Goal: Task Accomplishment & Management: Manage account settings

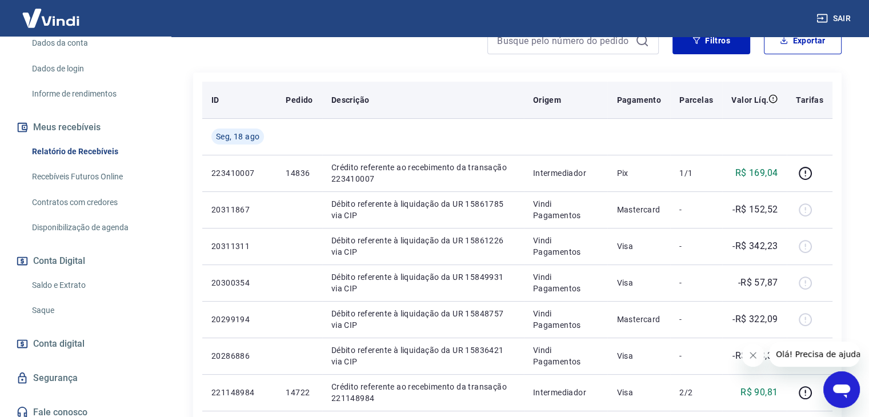
scroll to position [57, 0]
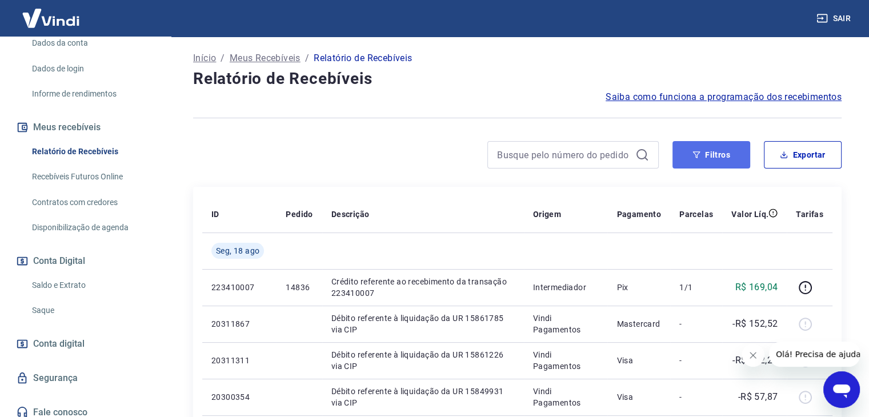
click at [700, 156] on icon "button" at bounding box center [696, 155] width 8 height 8
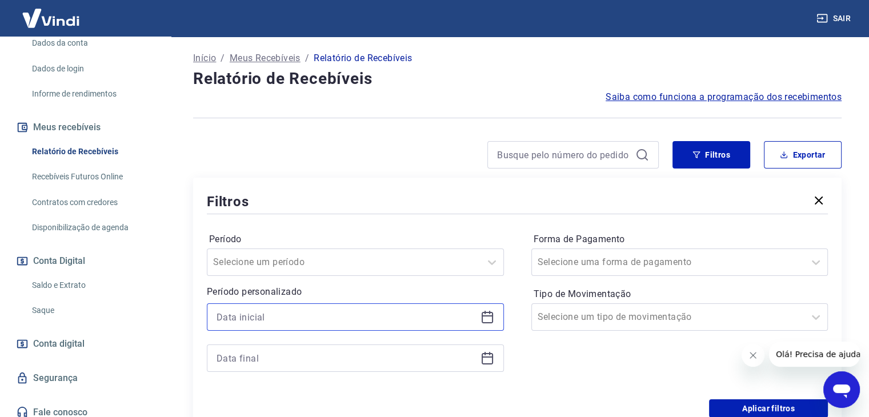
click at [254, 318] on input at bounding box center [345, 316] width 259 height 17
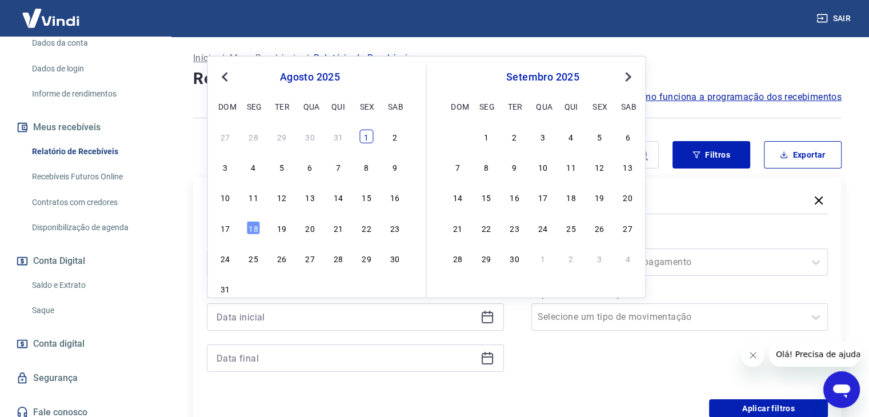
click at [366, 135] on div "1" at bounding box center [366, 137] width 14 height 14
type input "[DATE]"
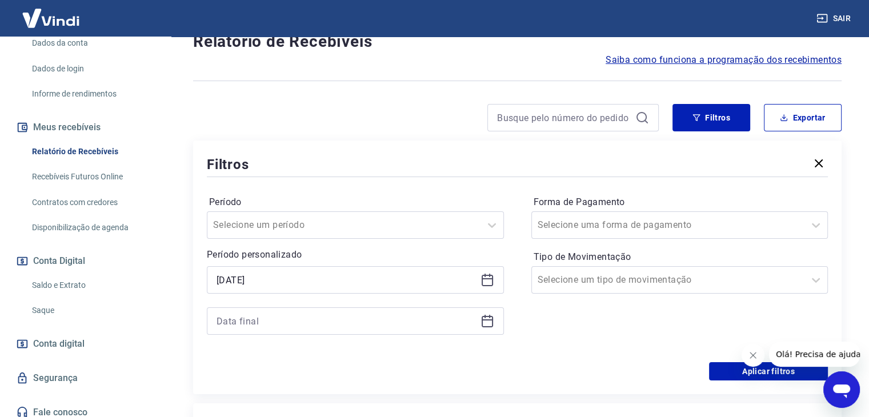
scroll to position [114, 0]
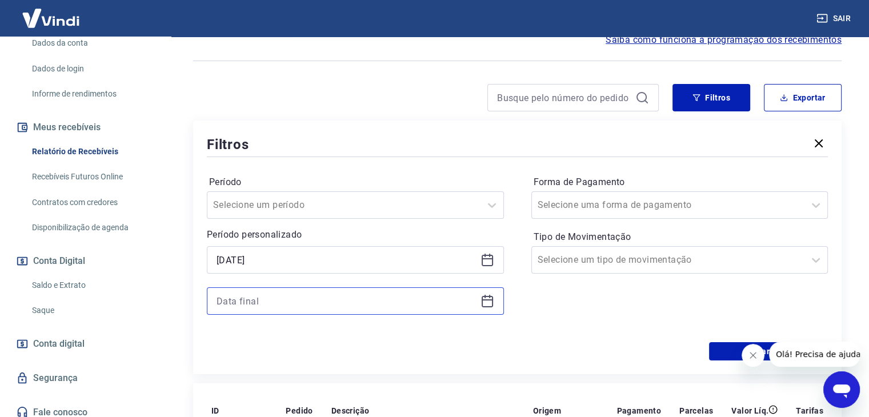
click at [258, 302] on input at bounding box center [345, 300] width 259 height 17
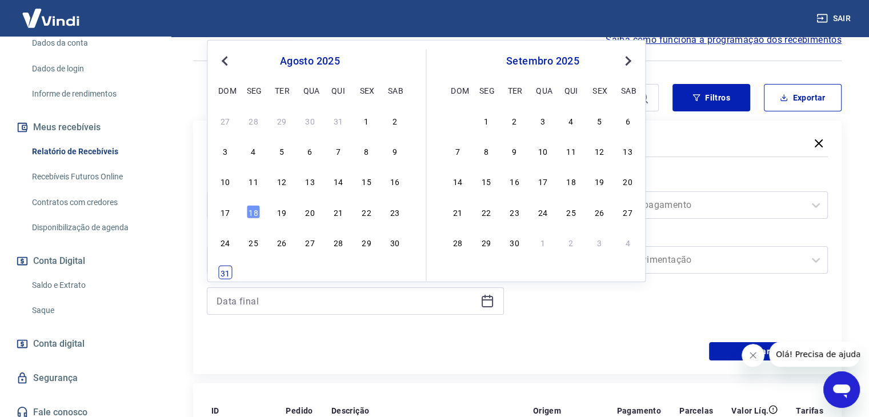
click at [226, 274] on div "31" at bounding box center [225, 273] width 14 height 14
type input "[DATE]"
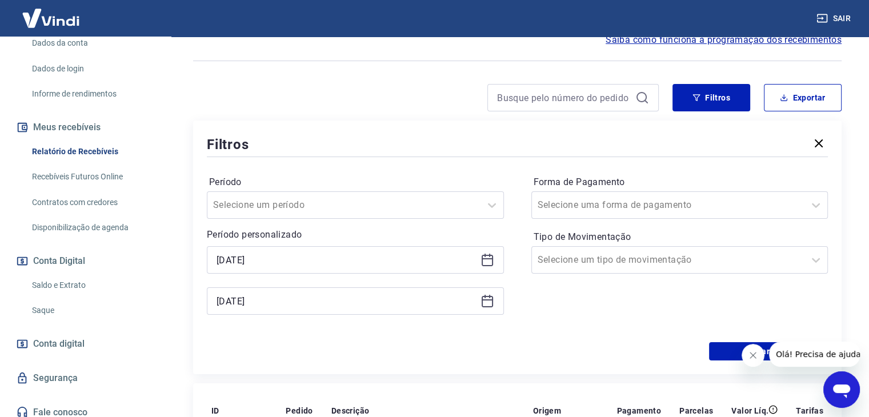
scroll to position [171, 0]
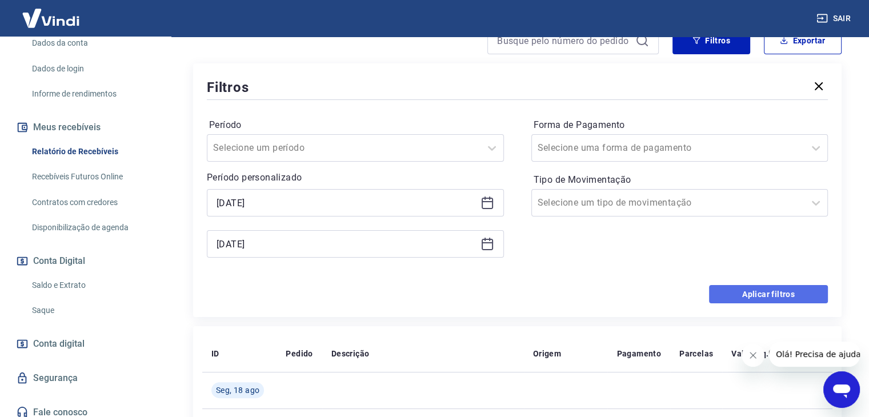
click at [718, 293] on button "Aplicar filtros" at bounding box center [768, 294] width 119 height 18
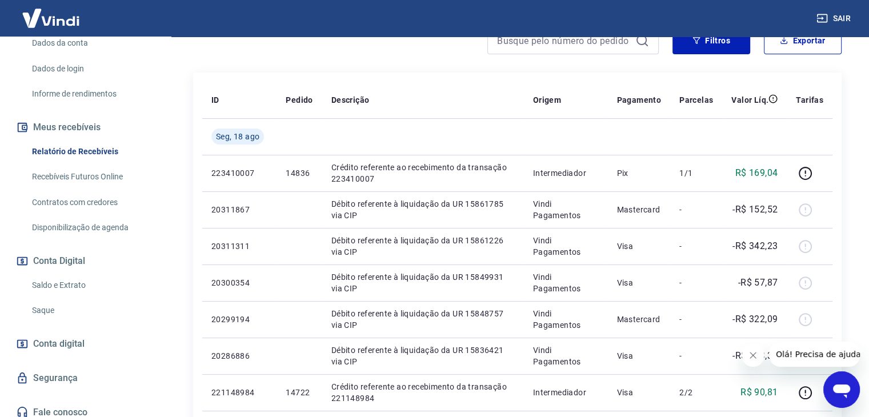
scroll to position [57, 0]
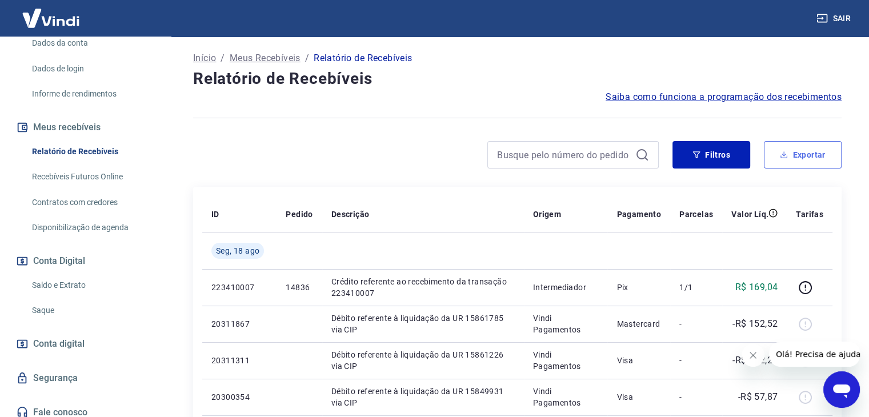
click at [788, 153] on button "Exportar" at bounding box center [803, 154] width 78 height 27
type input "[DATE]"
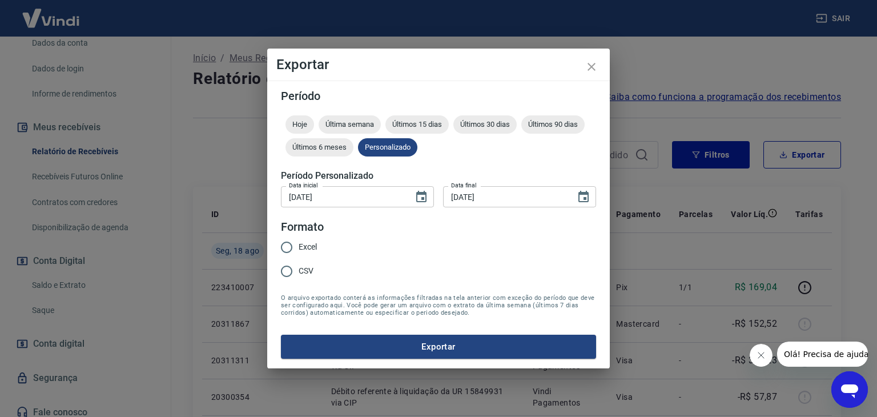
click at [307, 244] on span "Excel" at bounding box center [308, 247] width 18 height 12
click at [299, 244] on input "Excel" at bounding box center [287, 247] width 24 height 24
radio input "true"
click at [370, 343] on button "Exportar" at bounding box center [438, 347] width 315 height 24
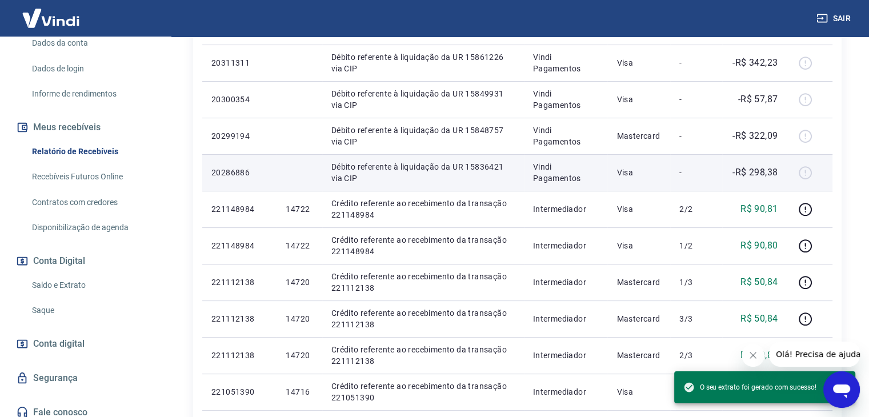
scroll to position [183, 0]
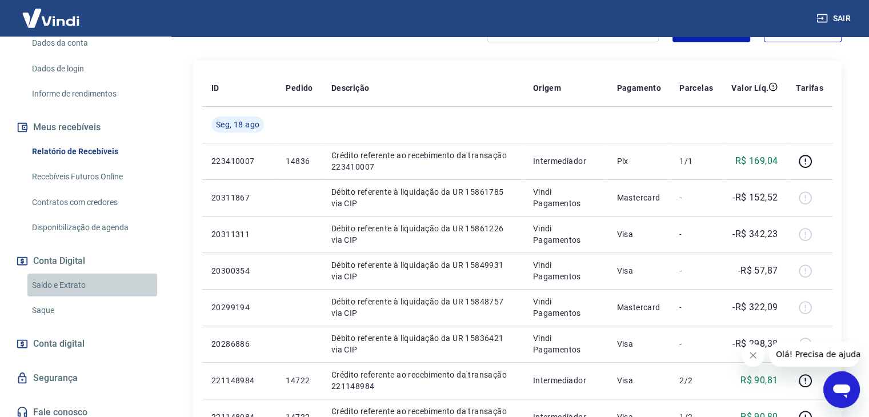
click at [94, 296] on link "Saldo e Extrato" at bounding box center [92, 285] width 130 height 23
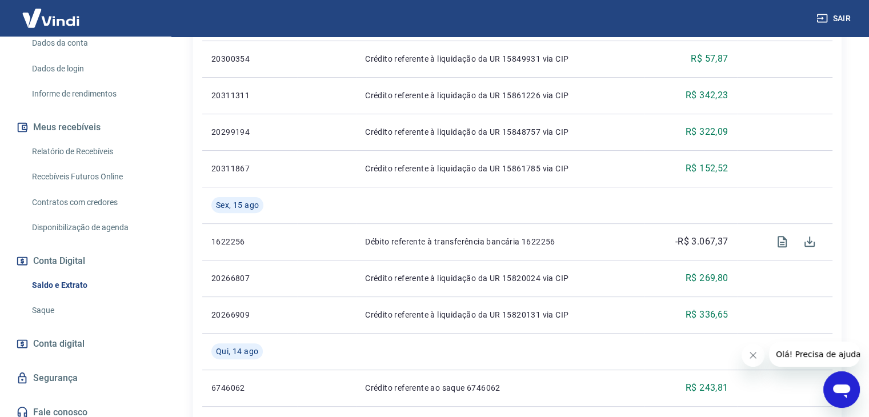
scroll to position [388, 0]
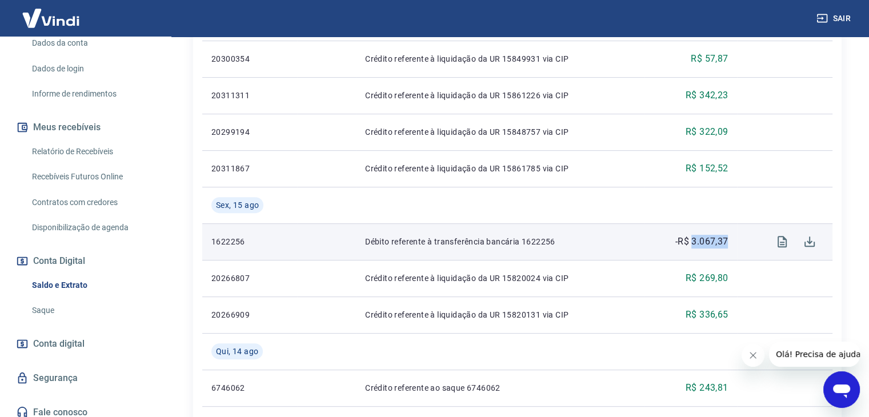
drag, startPoint x: 692, startPoint y: 243, endPoint x: 731, endPoint y: 247, distance: 39.0
click at [731, 247] on td "-R$ 3.067,37" at bounding box center [690, 241] width 93 height 37
copy p "3.067,37"
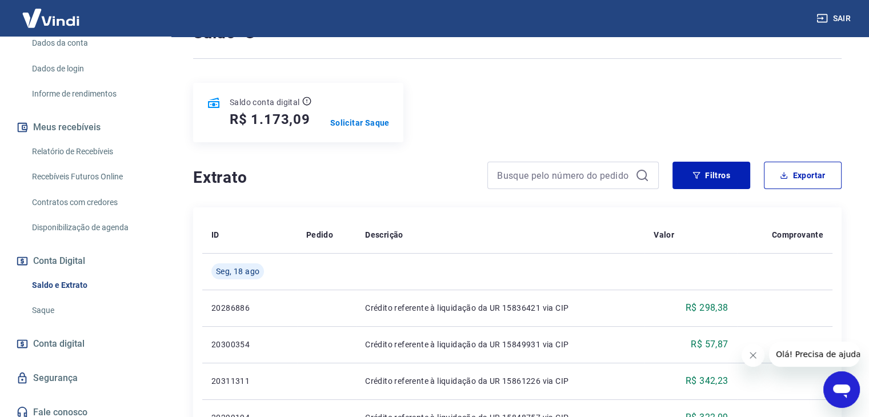
scroll to position [0, 0]
